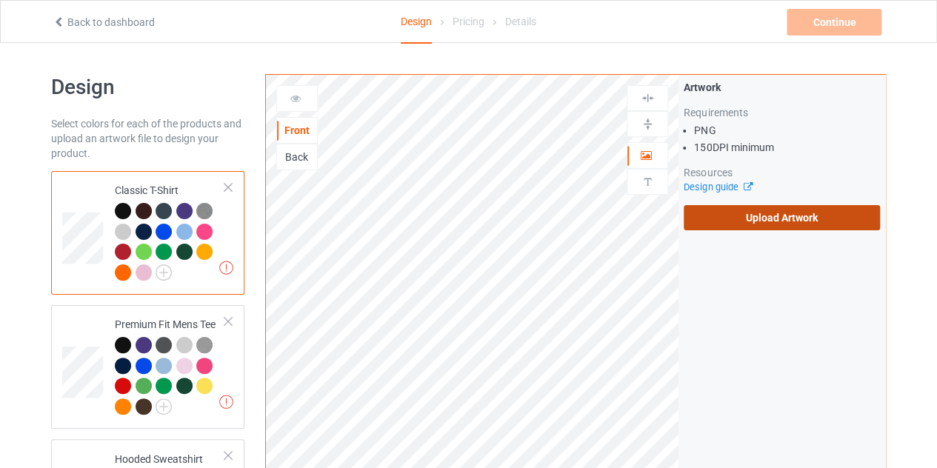
click at [770, 219] on label "Upload Artwork" at bounding box center [782, 217] width 196 height 25
click at [0, 0] on input "Upload Artwork" at bounding box center [0, 0] width 0 height 0
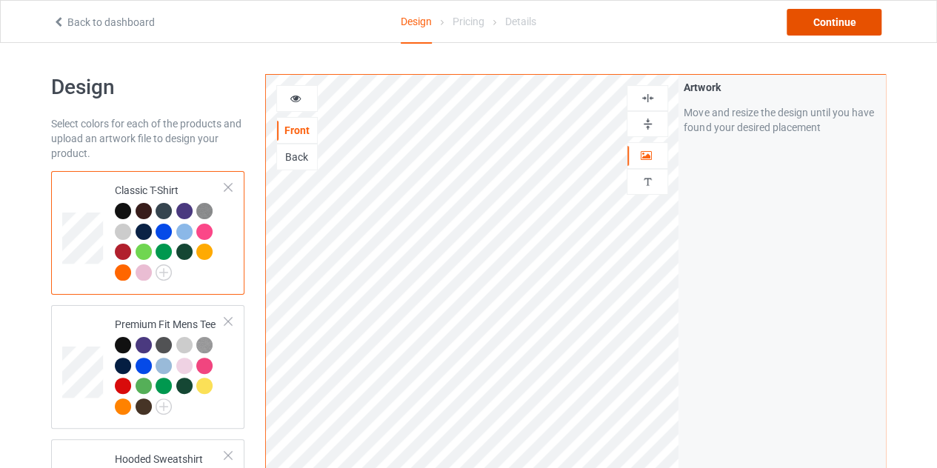
click at [825, 17] on div "Continue" at bounding box center [834, 22] width 95 height 27
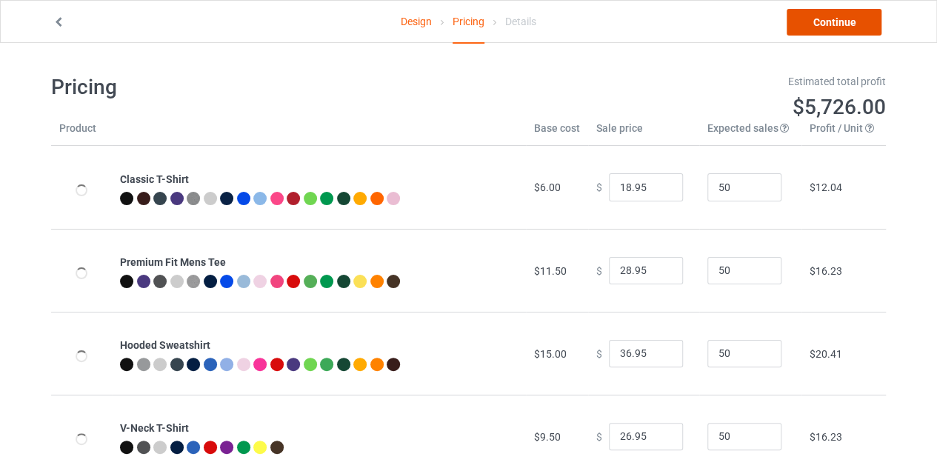
click at [820, 21] on link "Continue" at bounding box center [834, 22] width 95 height 27
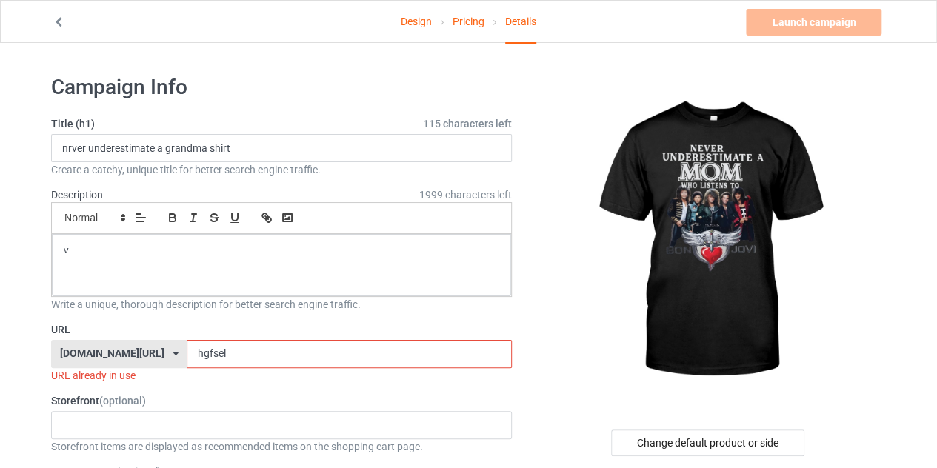
click at [218, 353] on input "hgfsel" at bounding box center [349, 354] width 324 height 28
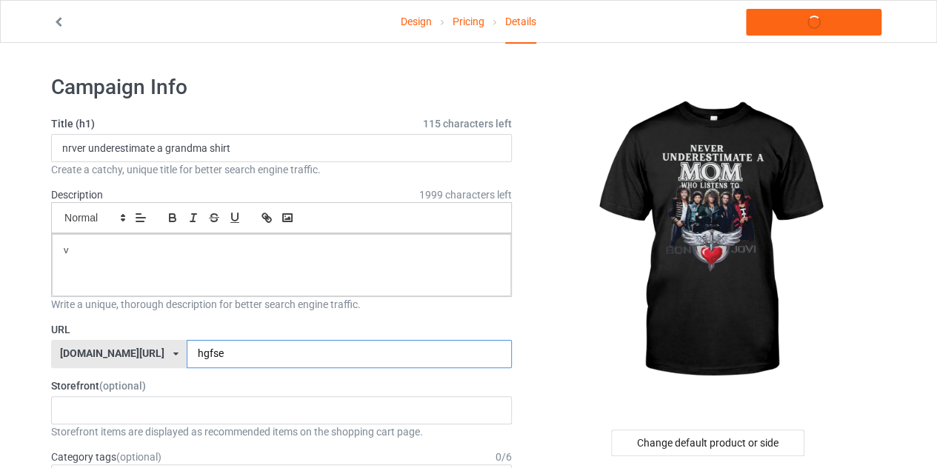
type input "hgfse"
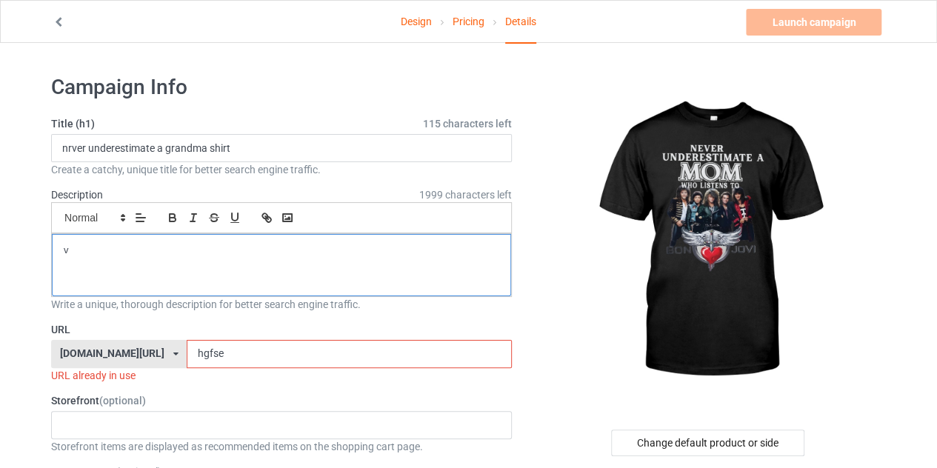
click at [121, 263] on div "v" at bounding box center [281, 265] width 459 height 62
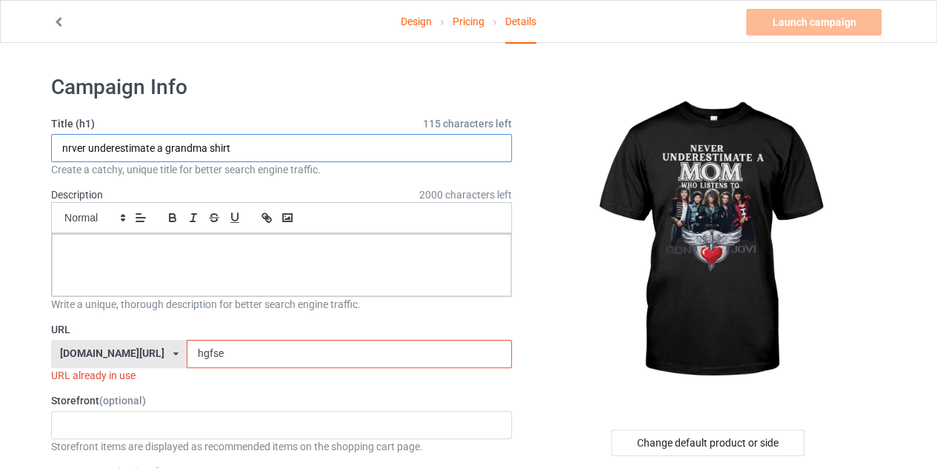
click at [259, 153] on input "nrver underestimate a grandma shirt" at bounding box center [281, 148] width 461 height 28
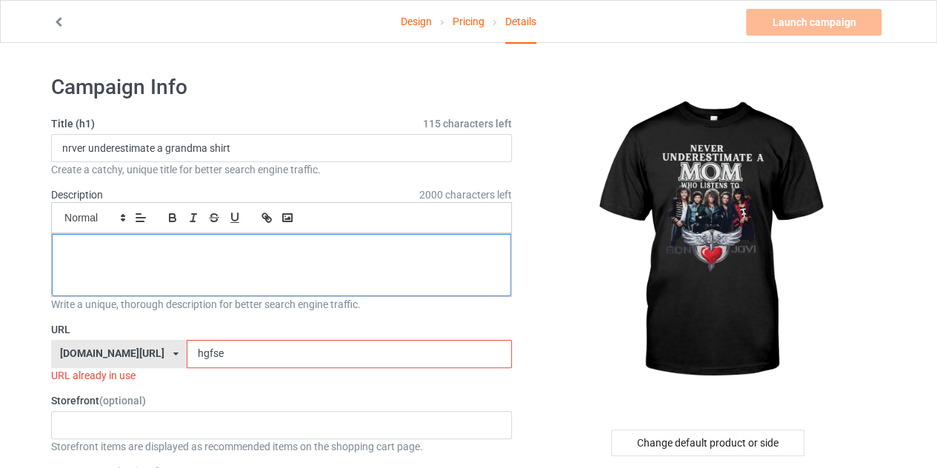
click at [266, 262] on div at bounding box center [281, 265] width 459 height 62
click at [194, 353] on input "hgfse" at bounding box center [349, 354] width 324 height 28
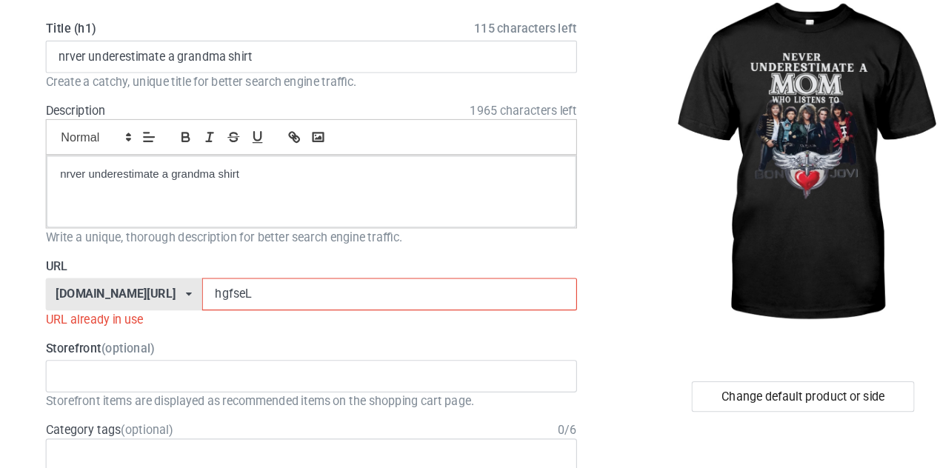
scroll to position [40, 0]
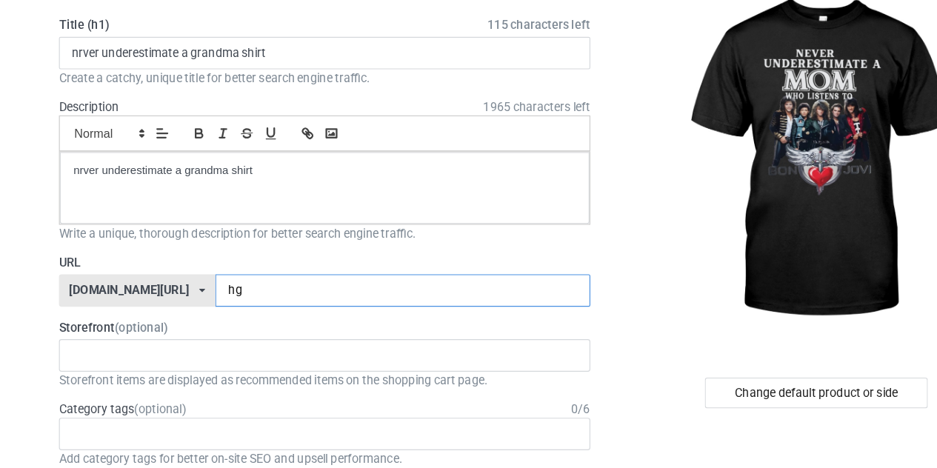
type input "h"
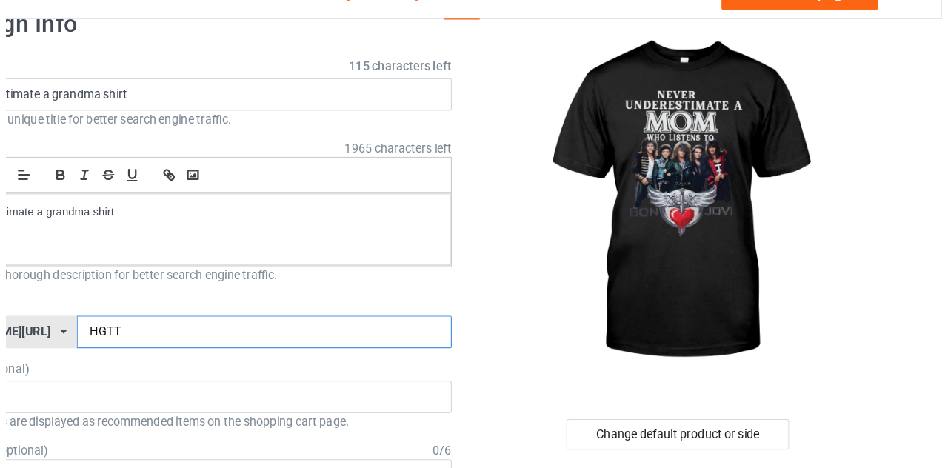
scroll to position [0, 0]
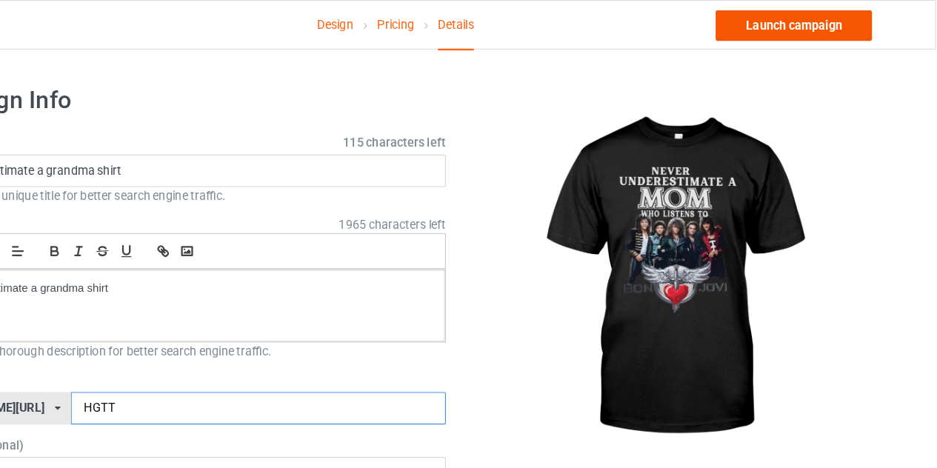
type input "HGTT"
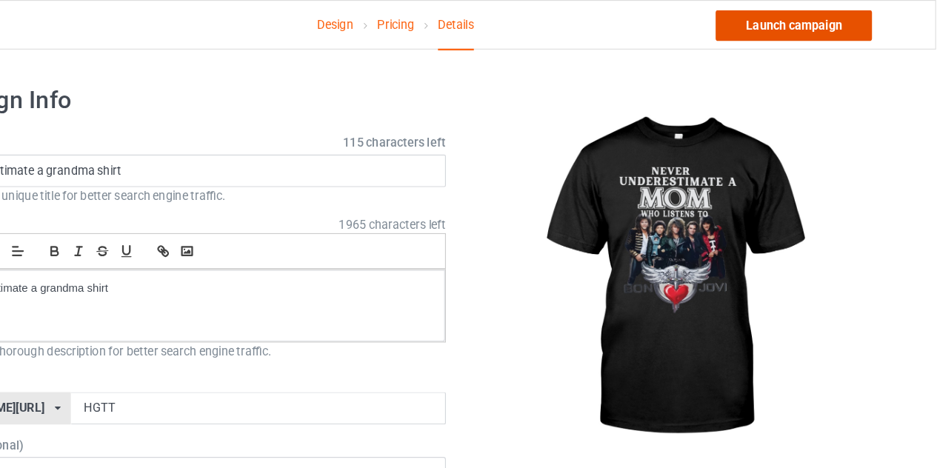
click at [819, 21] on link "Launch campaign" at bounding box center [814, 22] width 136 height 27
